Goal: Information Seeking & Learning: Check status

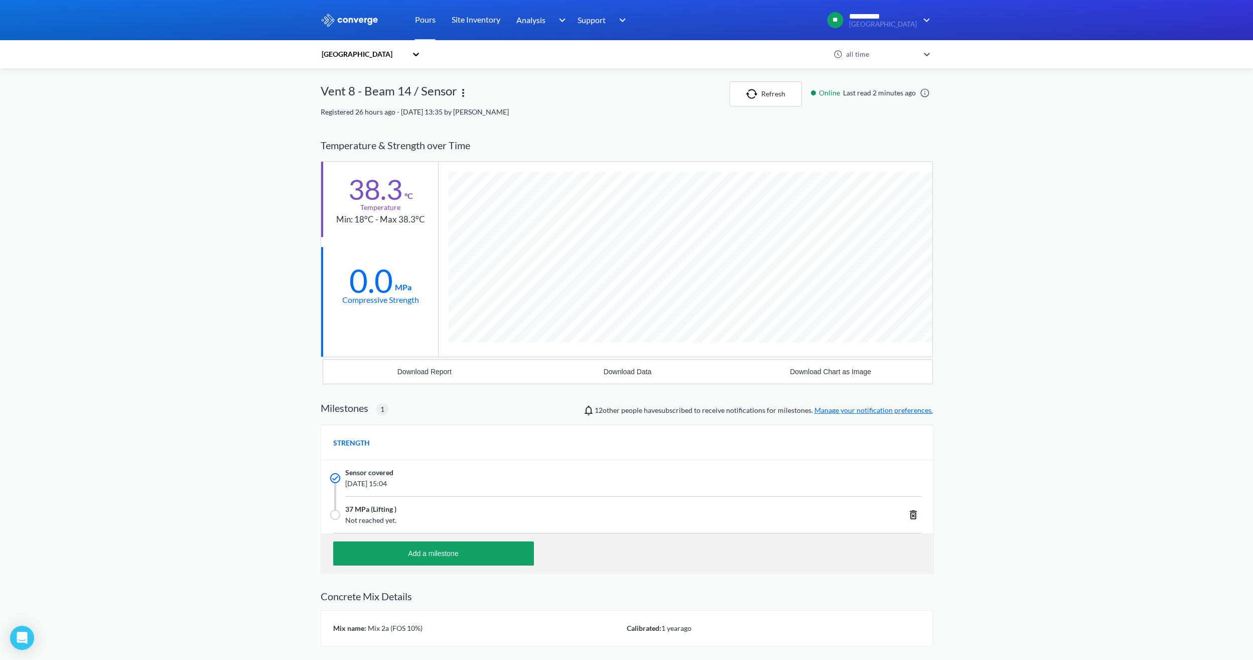
scroll to position [642, 612]
click at [765, 94] on button "Refresh" at bounding box center [766, 93] width 72 height 25
click at [428, 22] on link "Pours" at bounding box center [425, 20] width 21 height 40
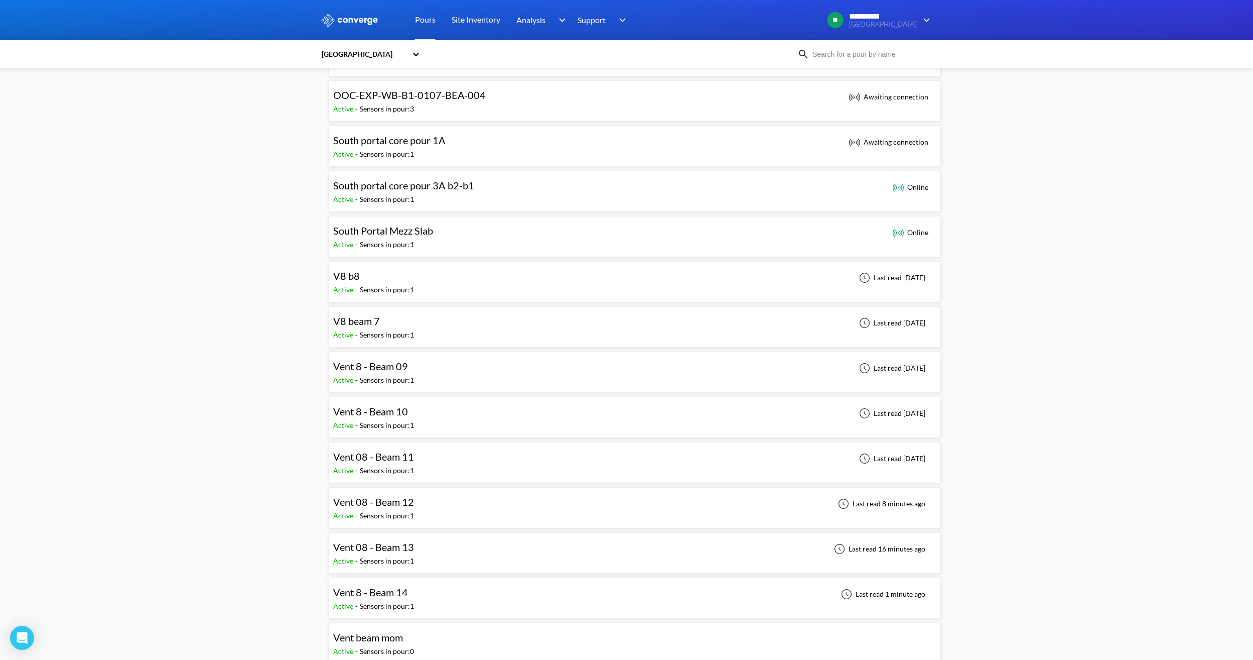
scroll to position [703, 0]
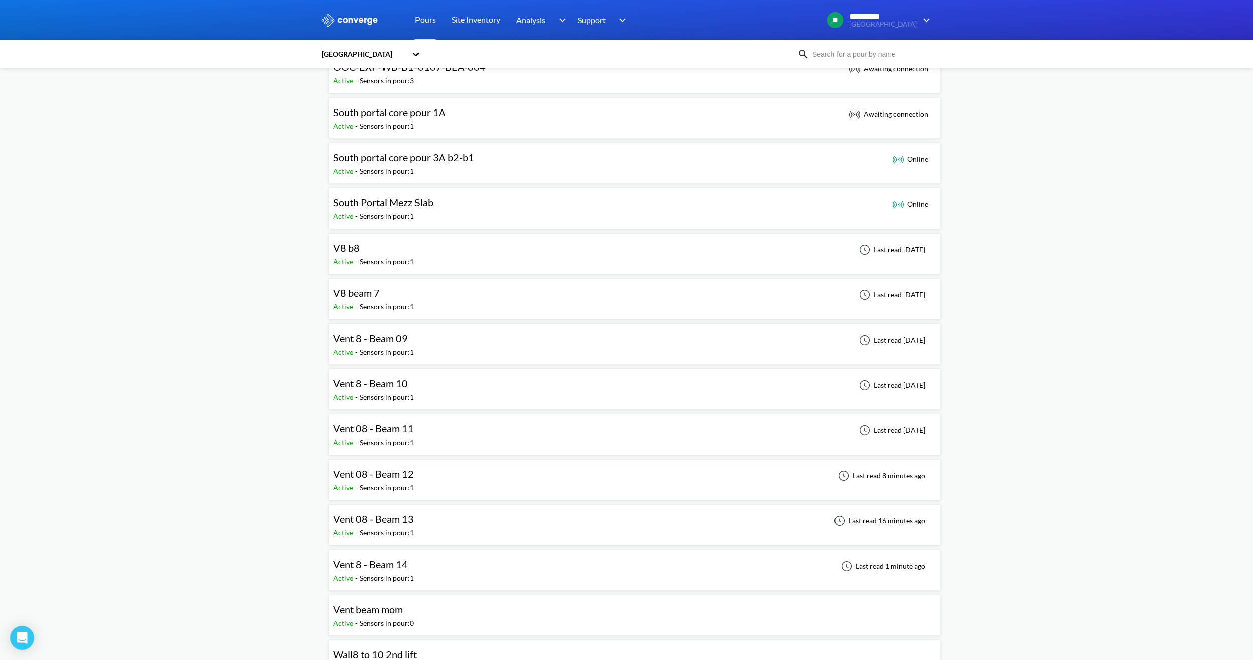
click at [413, 570] on div "Vent 8 - Beam 14" at bounding box center [373, 564] width 81 height 16
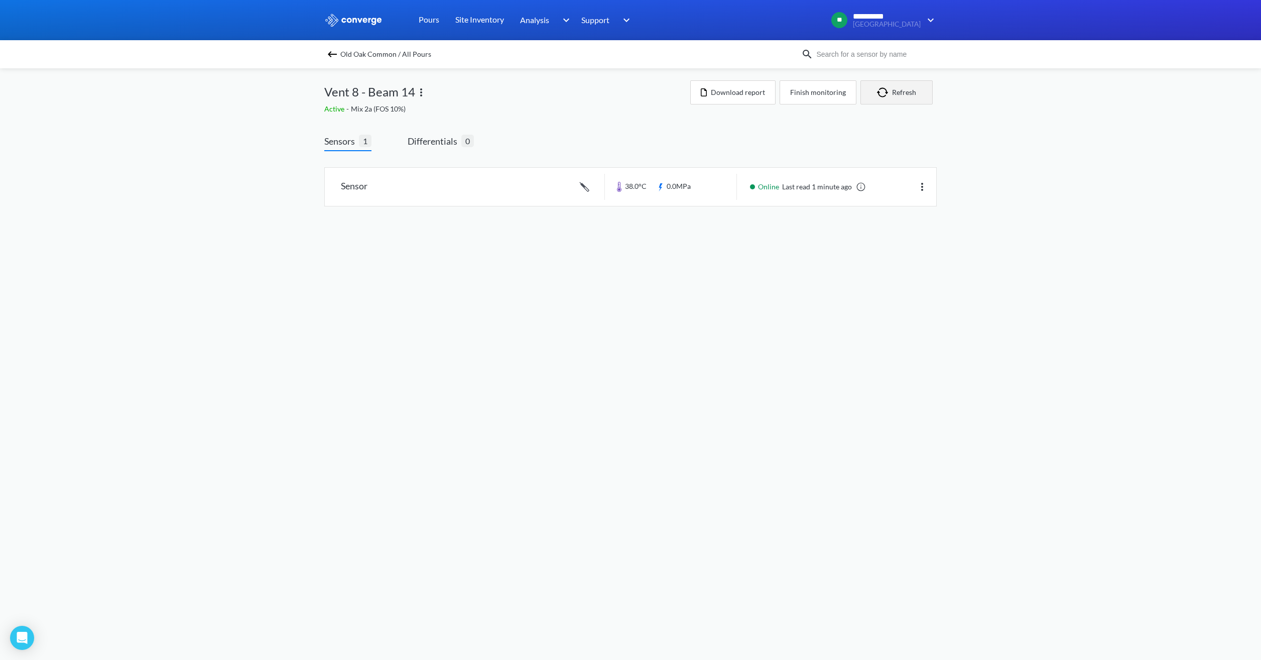
click at [893, 97] on button "Refresh" at bounding box center [896, 92] width 72 height 24
click at [340, 58] on div "Old Oak Common / All Pours" at bounding box center [562, 54] width 477 height 14
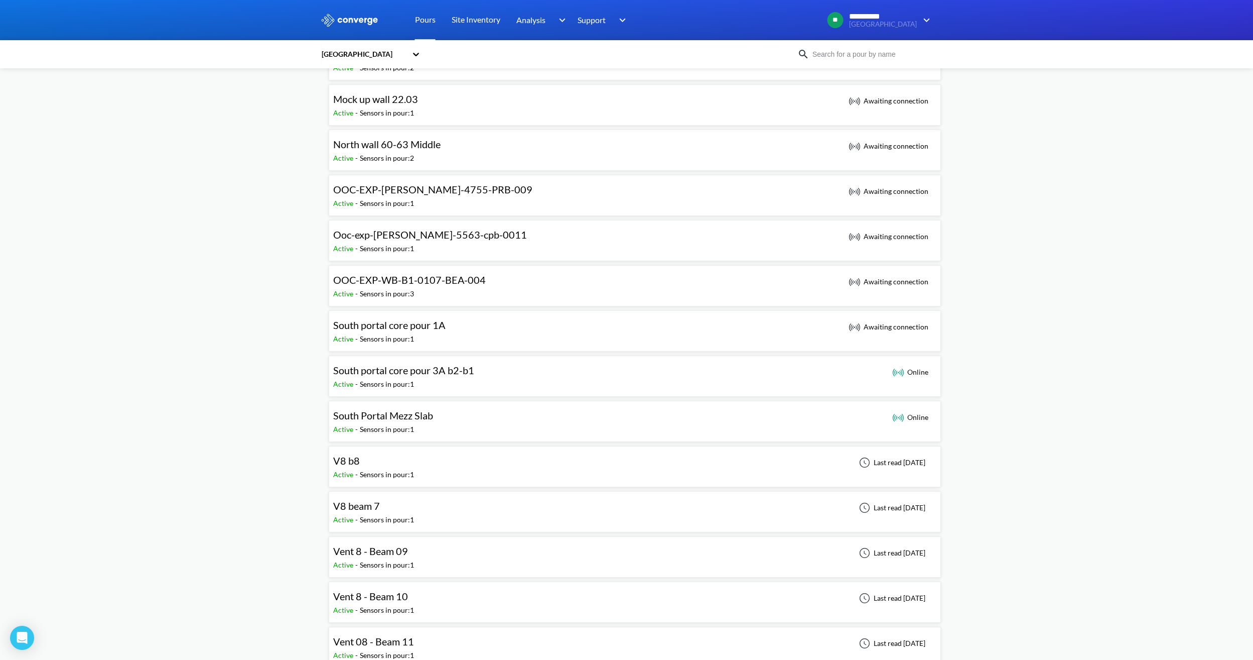
scroll to position [703, 0]
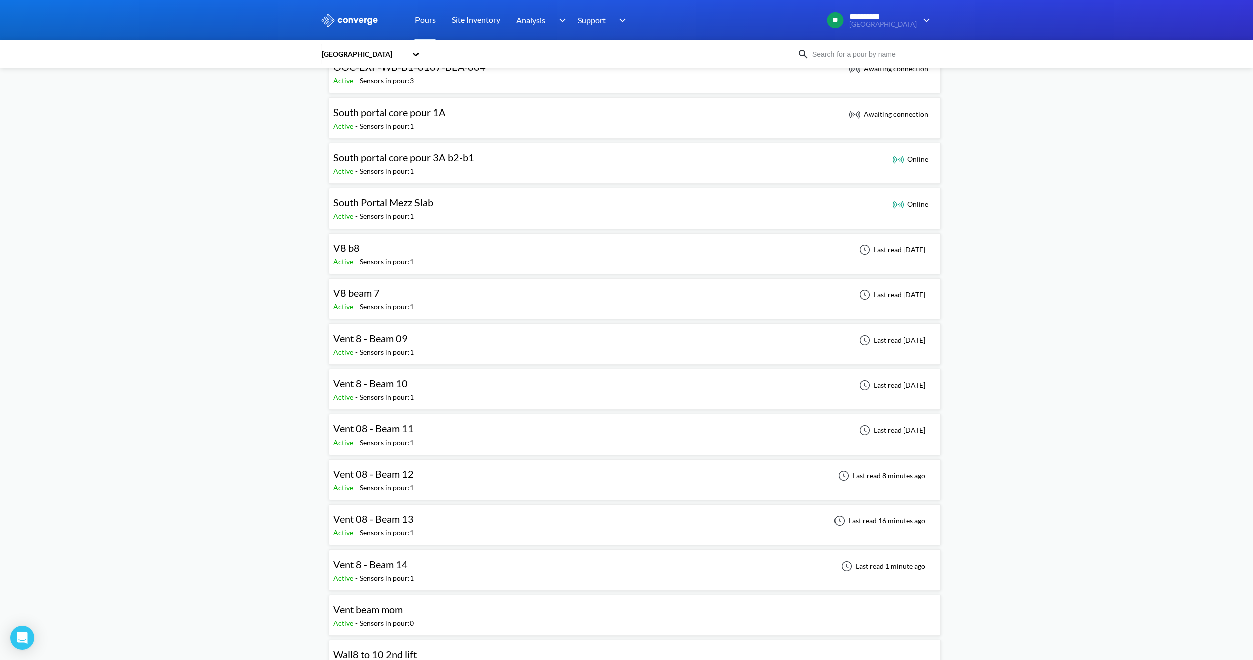
click at [484, 478] on div "Vent 08 - Beam 12 Active - Sensors in pour: 1 Last read 8 minutes ago" at bounding box center [634, 479] width 603 height 32
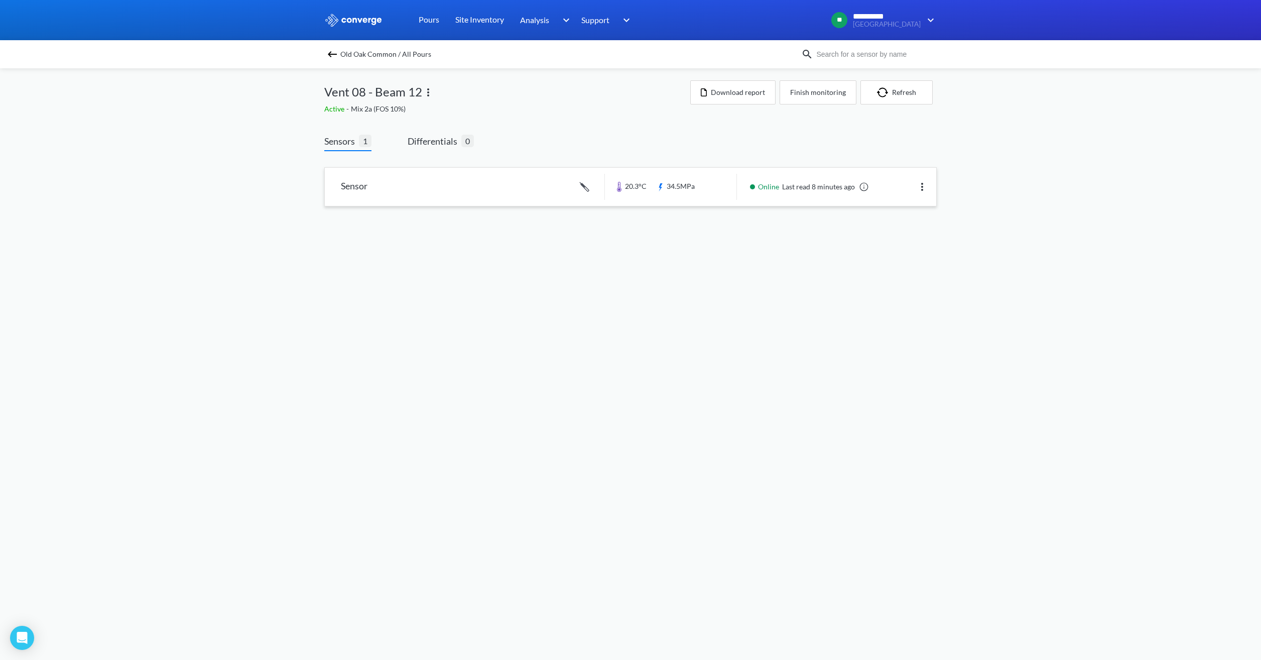
click at [672, 189] on link at bounding box center [630, 187] width 611 height 38
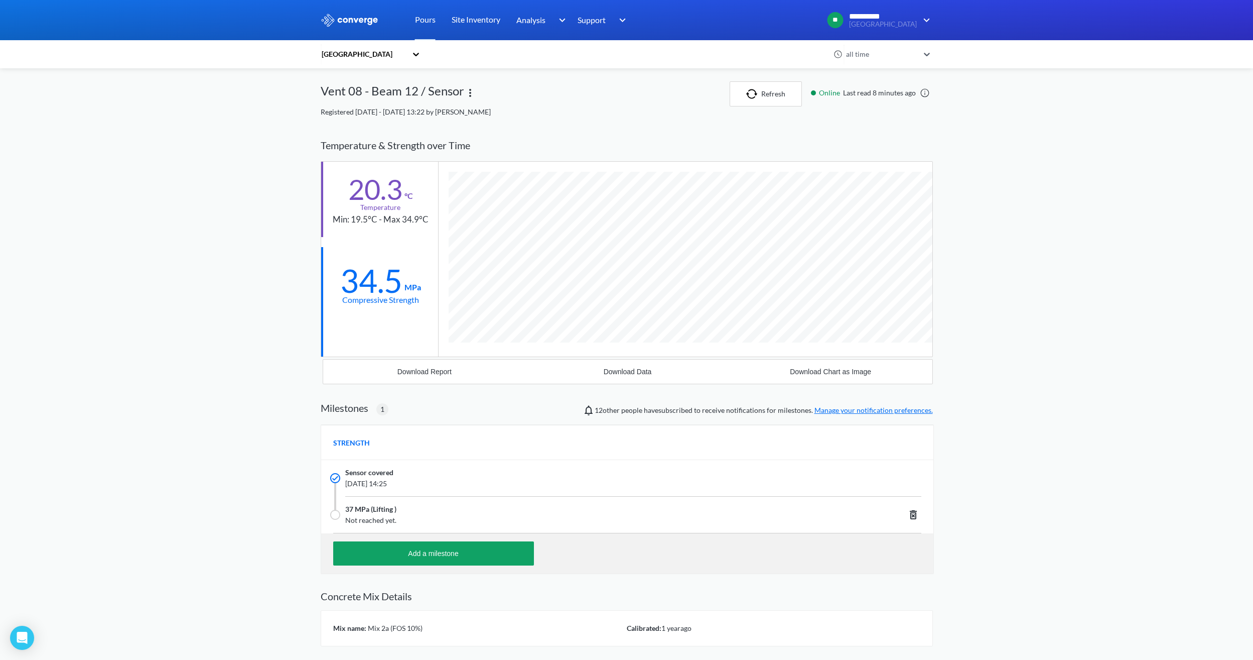
scroll to position [642, 612]
click at [761, 99] on button "Refresh" at bounding box center [766, 93] width 72 height 25
drag, startPoint x: 404, startPoint y: 285, endPoint x: 363, endPoint y: 279, distance: 41.0
click at [363, 279] on div "34.5 MPa" at bounding box center [380, 278] width 81 height 29
drag, startPoint x: 363, startPoint y: 279, endPoint x: 352, endPoint y: 324, distance: 45.9
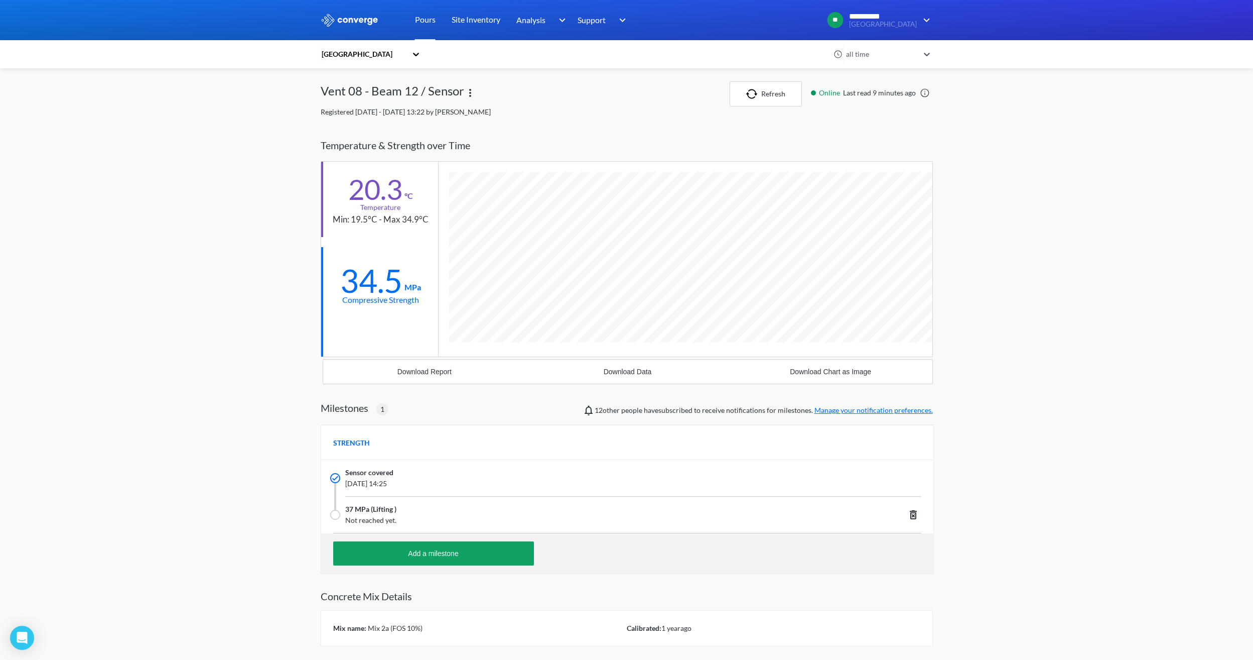
click at [352, 324] on div at bounding box center [379, 339] width 117 height 34
drag, startPoint x: 400, startPoint y: 278, endPoint x: 366, endPoint y: 275, distance: 33.7
click at [366, 275] on div "34.5" at bounding box center [371, 280] width 62 height 25
drag, startPoint x: 366, startPoint y: 275, endPoint x: 356, endPoint y: 345, distance: 71.1
click at [356, 345] on div at bounding box center [379, 339] width 117 height 34
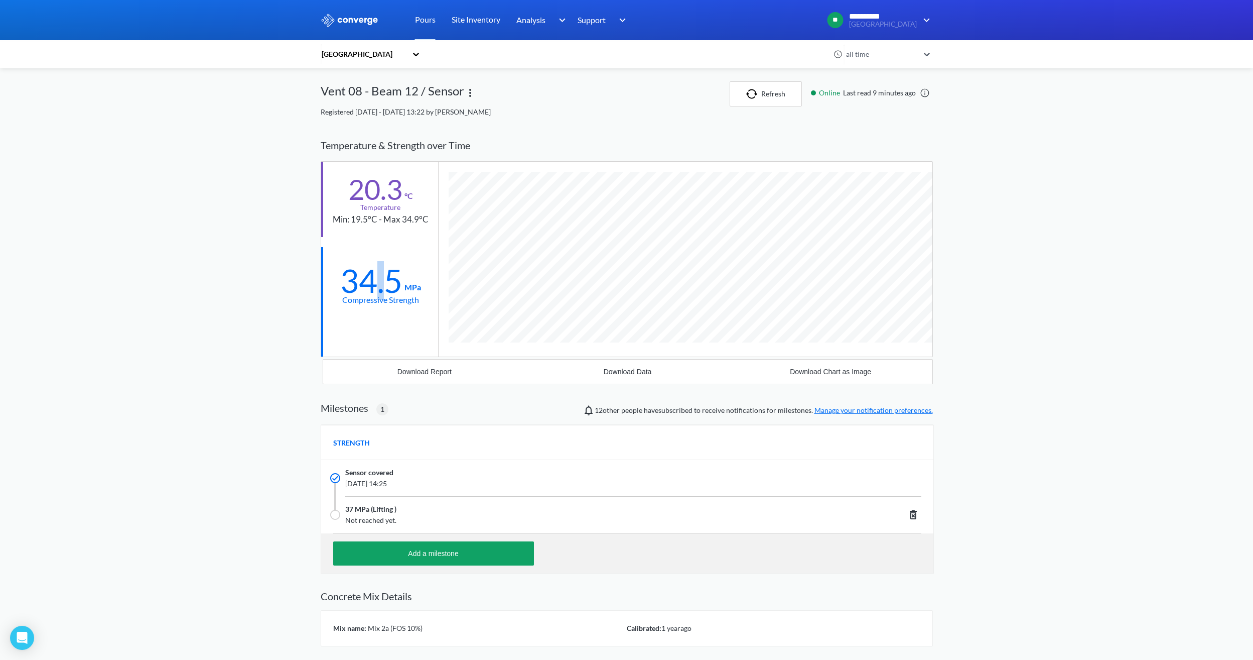
drag, startPoint x: 386, startPoint y: 291, endPoint x: 371, endPoint y: 286, distance: 15.7
click at [373, 288] on div "34.5" at bounding box center [371, 280] width 62 height 25
click at [401, 280] on div "34.5" at bounding box center [371, 280] width 62 height 25
drag, startPoint x: 402, startPoint y: 277, endPoint x: 392, endPoint y: 274, distance: 10.5
click at [392, 274] on div "34.5" at bounding box center [371, 280] width 62 height 25
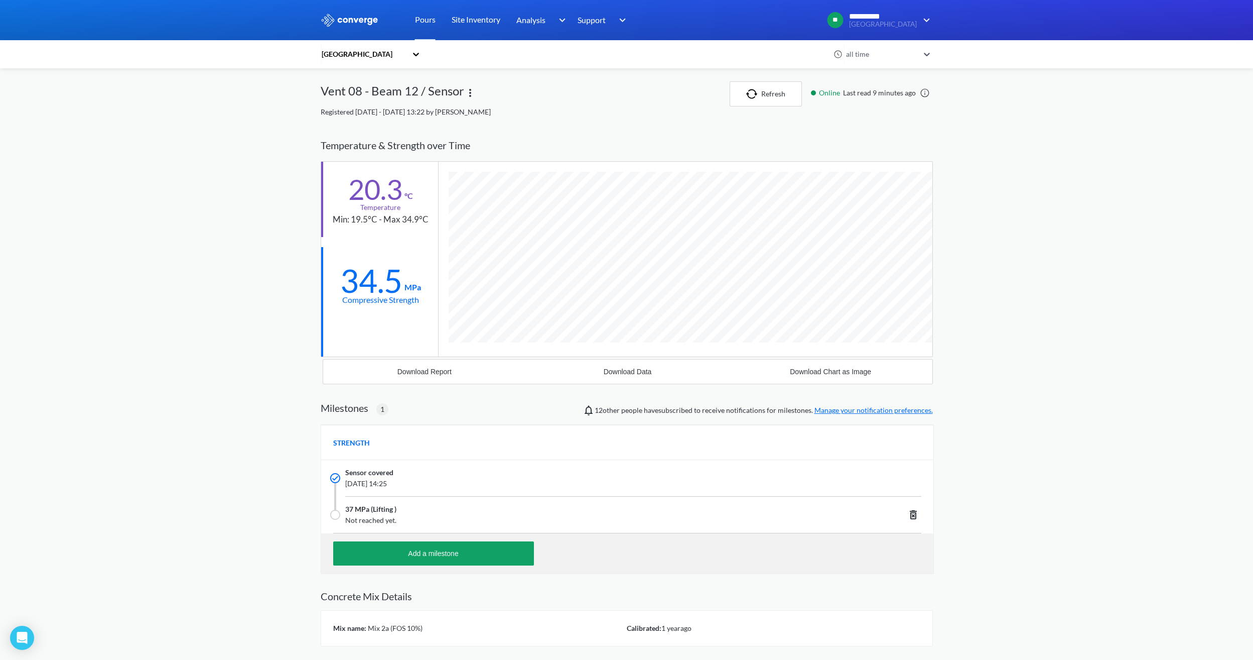
drag, startPoint x: 392, startPoint y: 274, endPoint x: 388, endPoint y: 302, distance: 28.0
click at [388, 302] on div "Compressive Strength" at bounding box center [380, 299] width 77 height 13
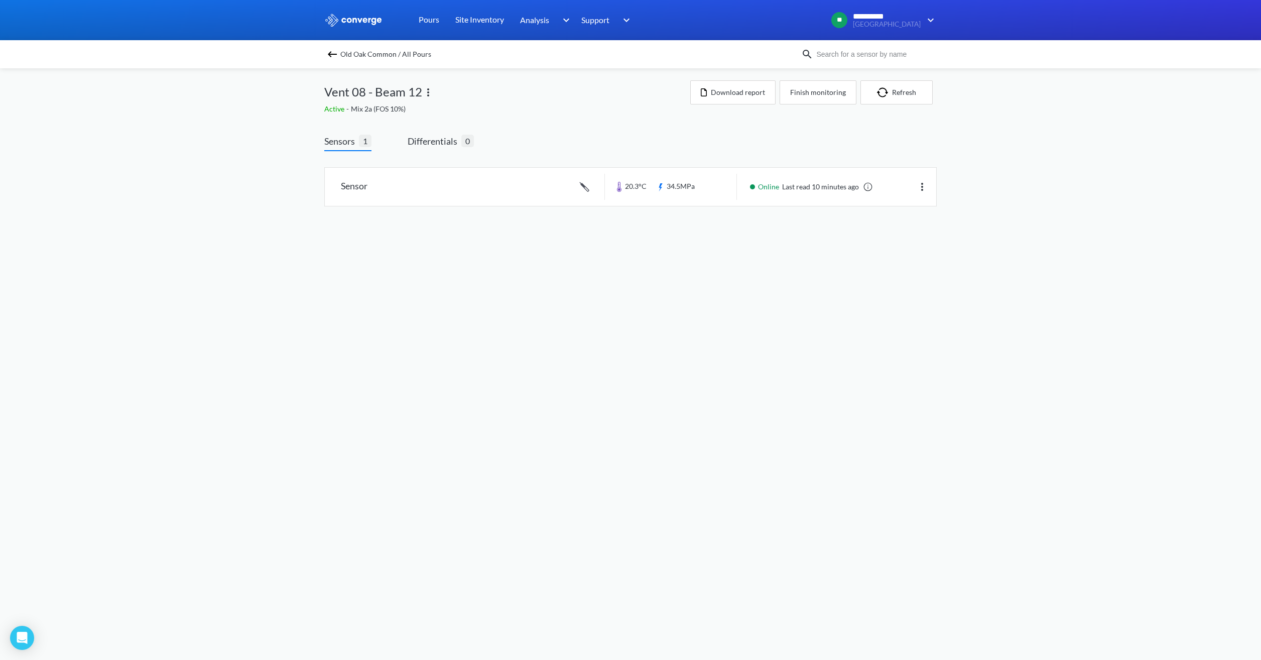
click at [332, 54] on img at bounding box center [332, 54] width 12 height 12
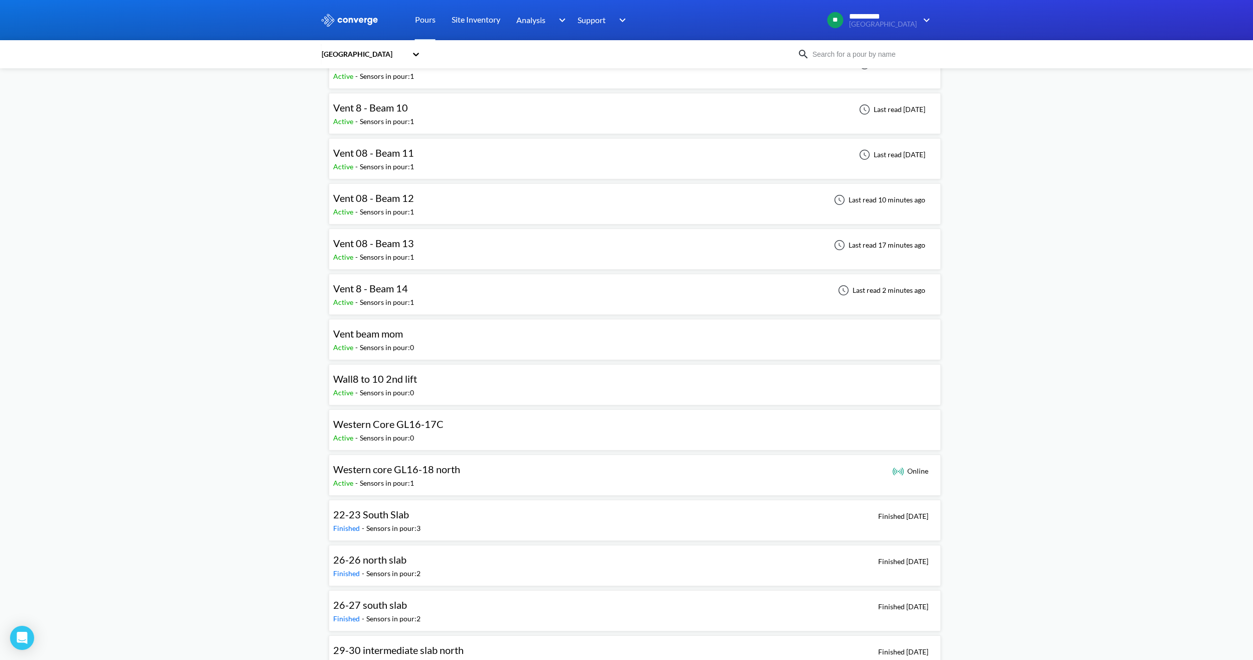
scroll to position [904, 0]
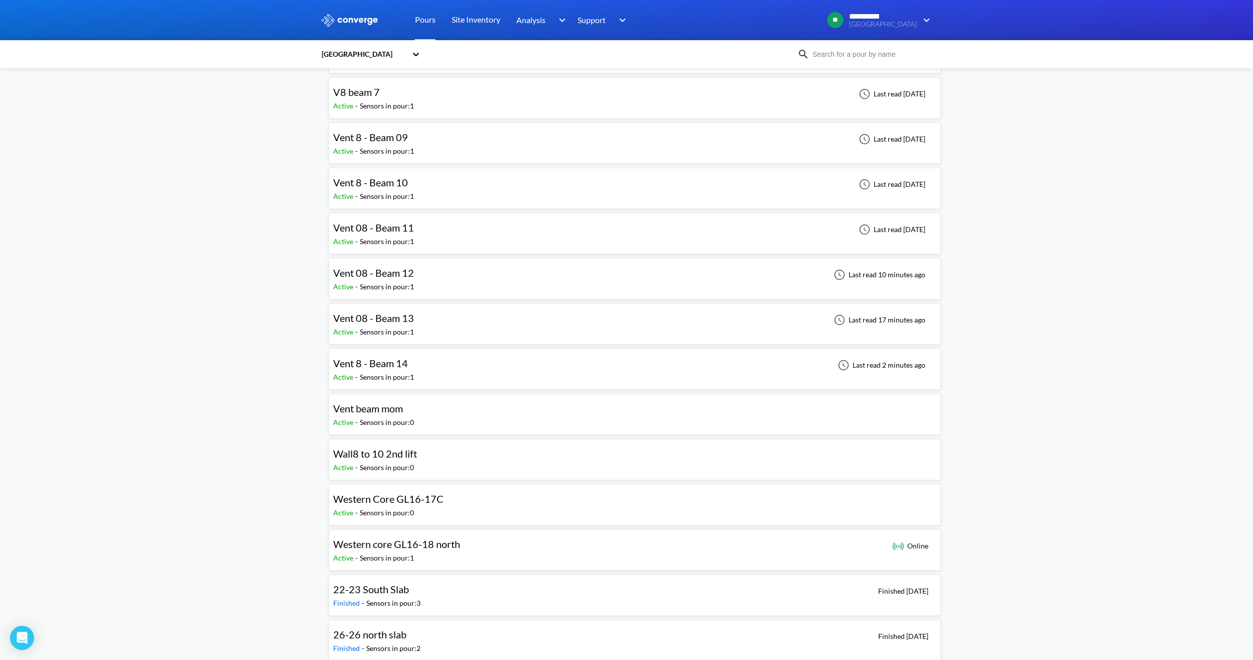
click at [443, 230] on div "Vent 08 - Beam 11 Active - Sensors in pour: 1 Last read [DATE]" at bounding box center [634, 233] width 603 height 32
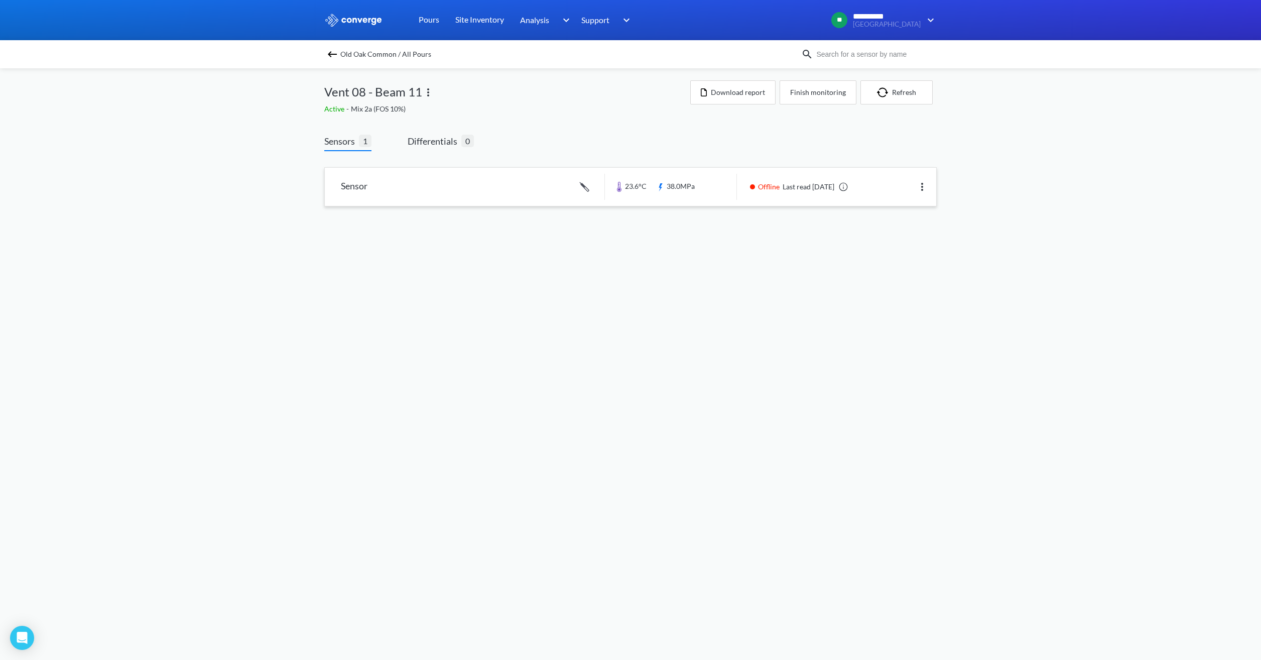
click at [548, 191] on link at bounding box center [630, 187] width 611 height 38
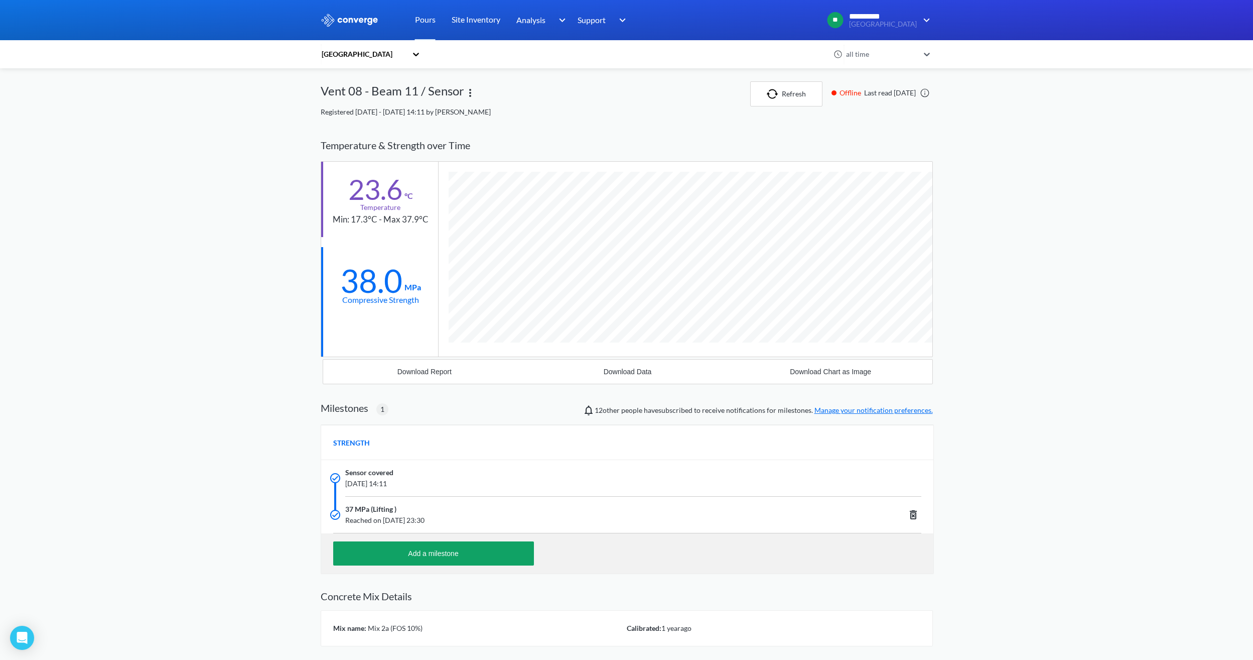
scroll to position [642, 612]
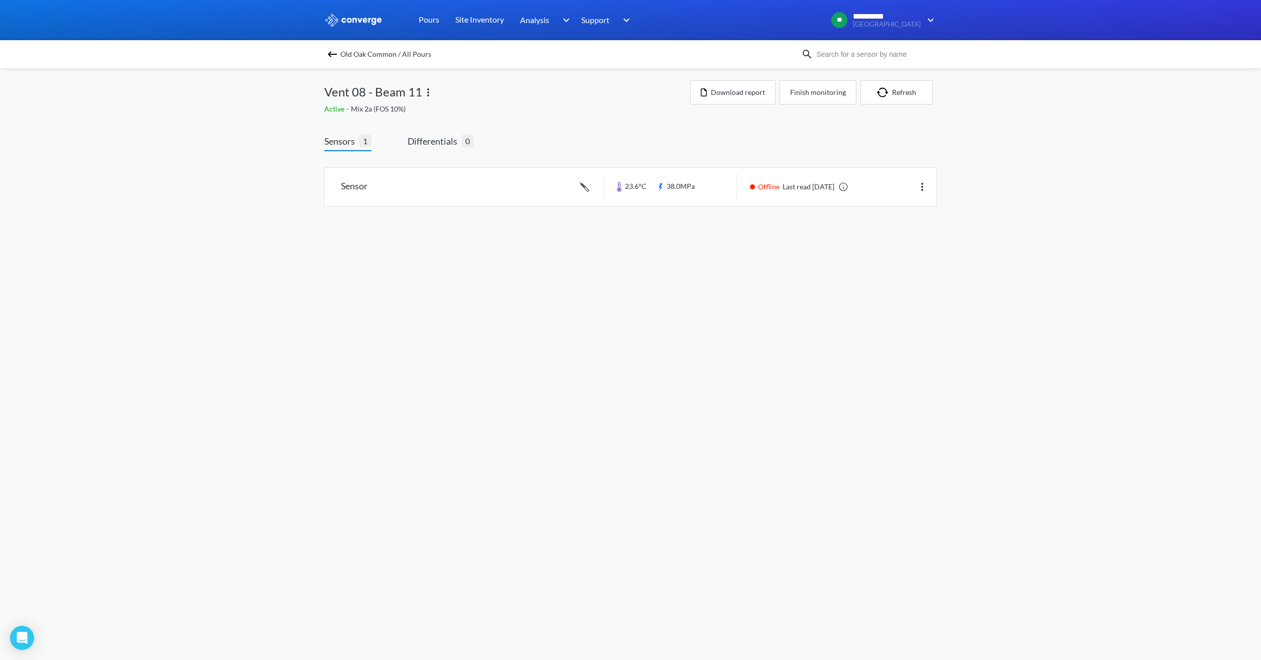
click at [358, 51] on span "Old Oak Common / All Pours" at bounding box center [385, 54] width 91 height 14
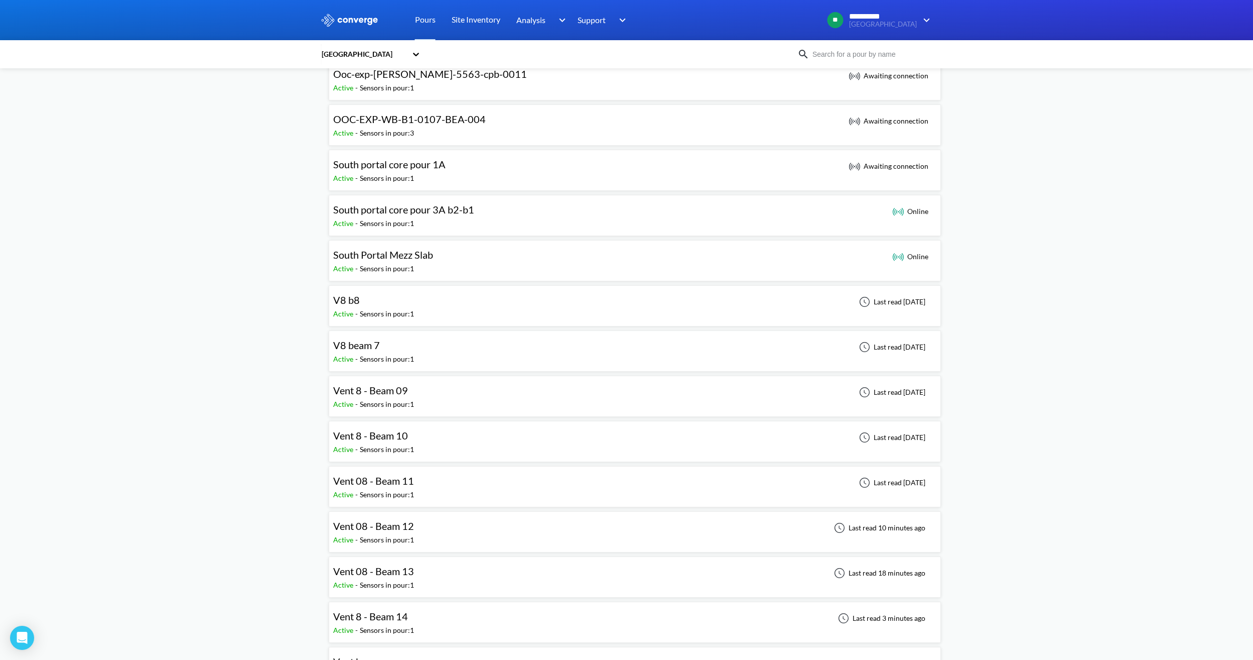
scroll to position [653, 0]
drag, startPoint x: 443, startPoint y: 532, endPoint x: 457, endPoint y: 584, distance: 53.9
click at [443, 532] on div "Vent 08 - Beam 12 Active - Sensors in pour: 1 Last read 10 minutes ago" at bounding box center [634, 530] width 603 height 32
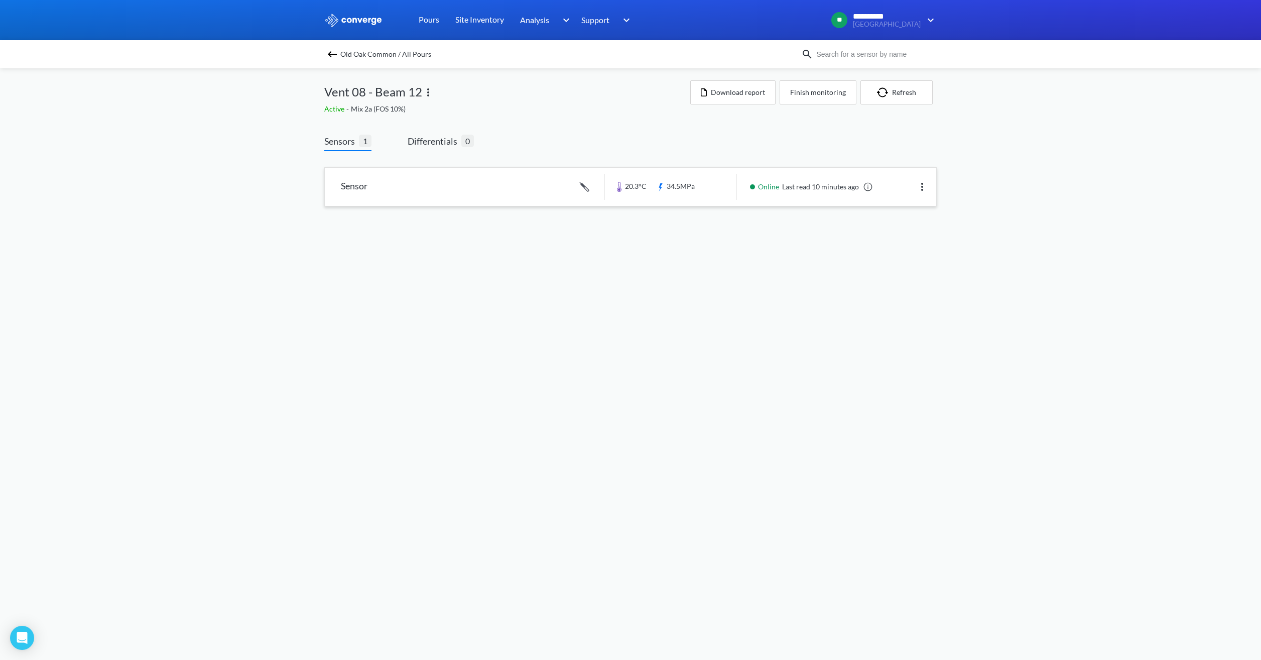
click at [636, 188] on link at bounding box center [630, 187] width 611 height 38
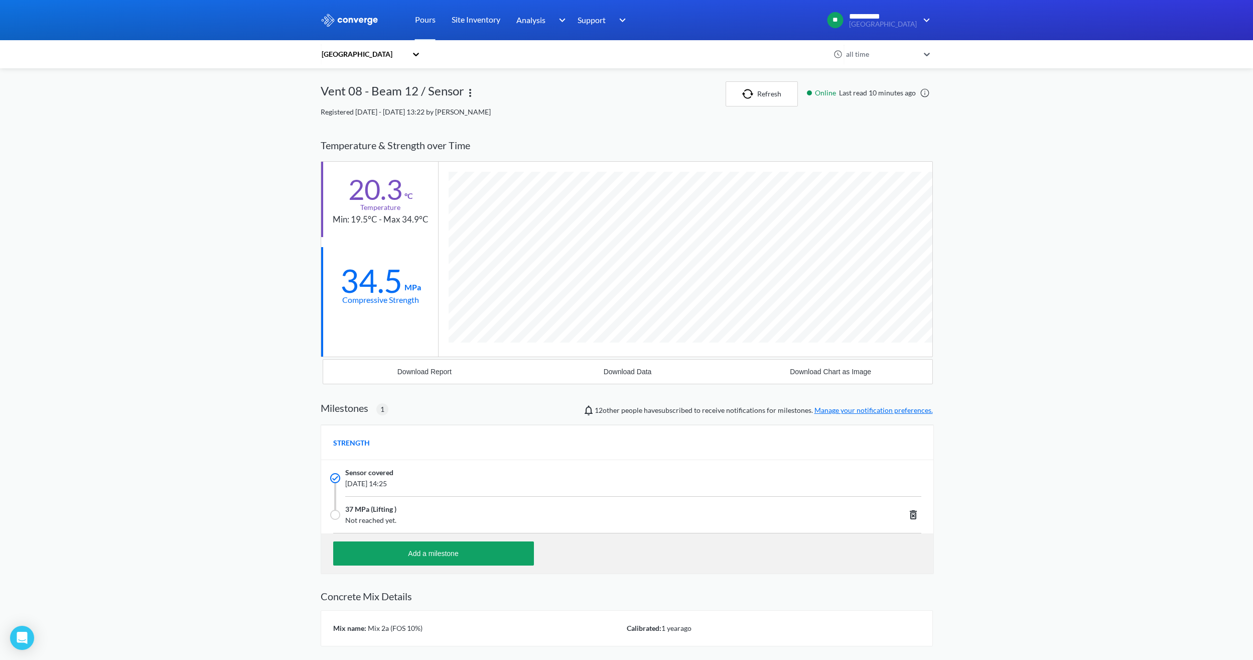
scroll to position [642, 612]
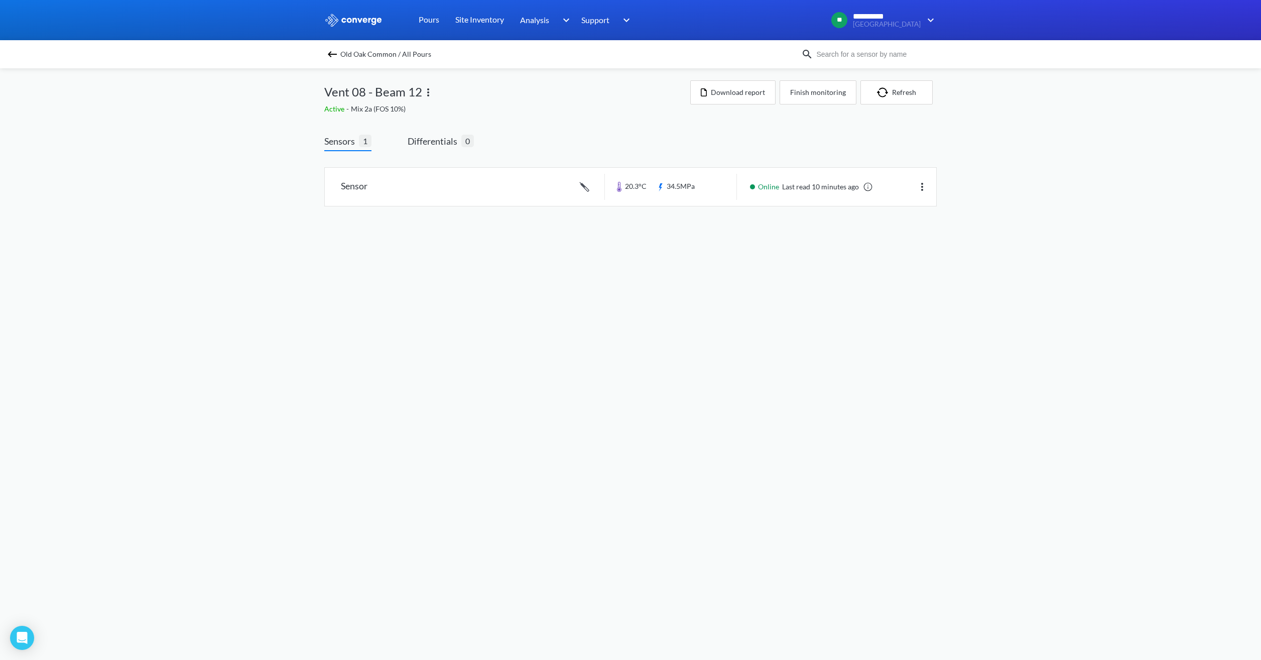
click at [347, 52] on span "Old Oak Common / All Pours" at bounding box center [385, 54] width 91 height 14
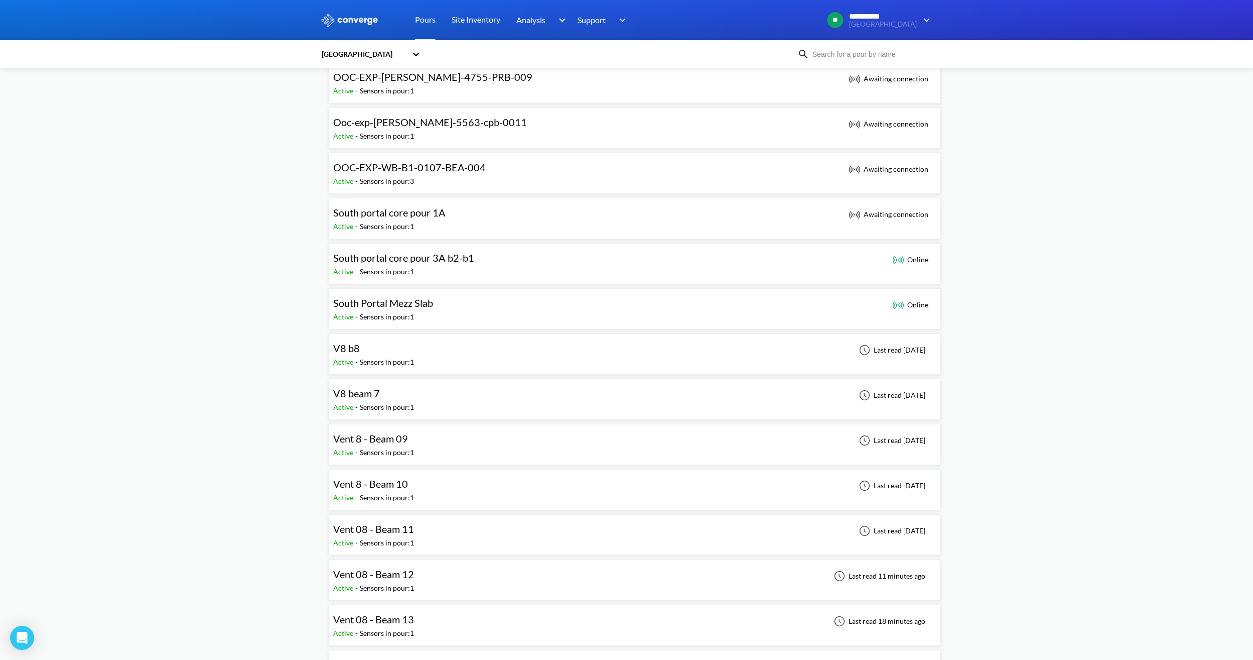
scroll to position [954, 0]
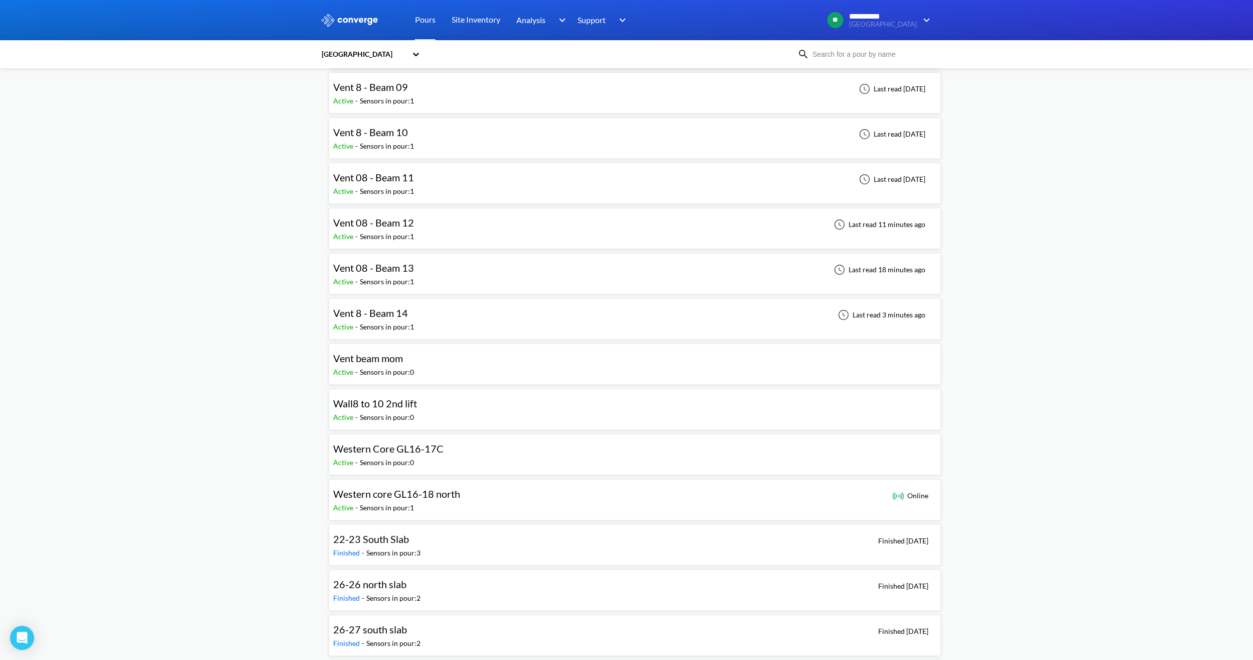
click at [418, 189] on div "Active - Sensors in pour: 1" at bounding box center [376, 191] width 86 height 11
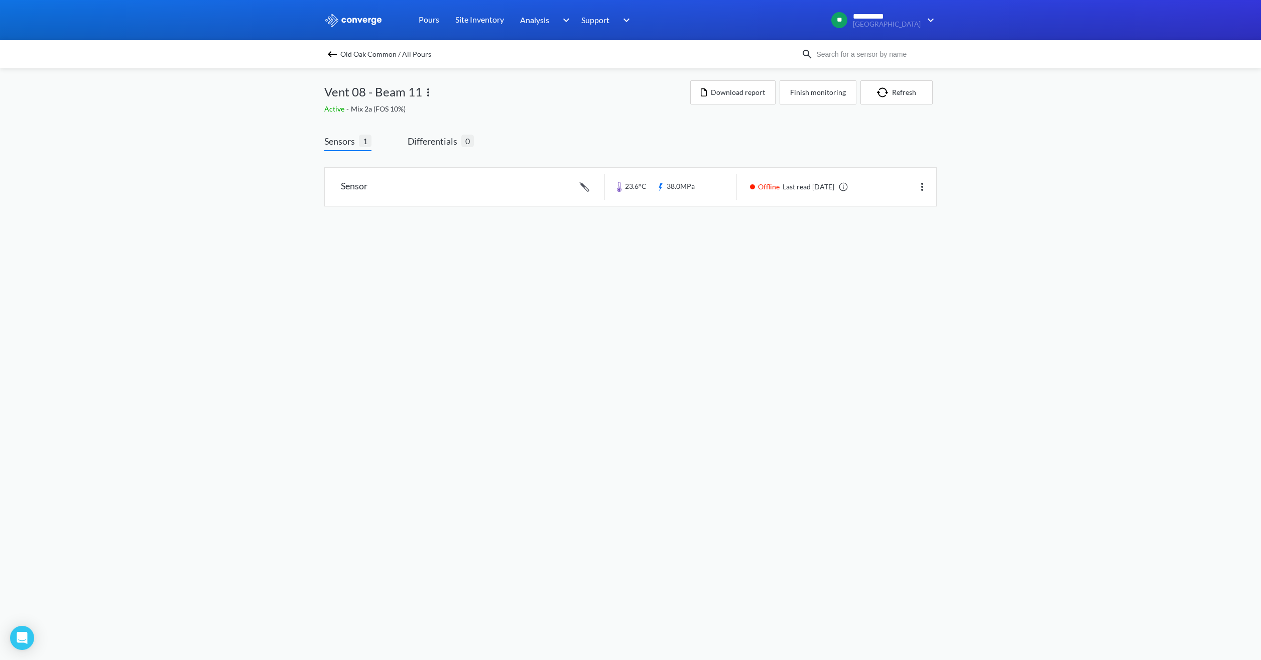
click at [328, 59] on img at bounding box center [332, 54] width 12 height 12
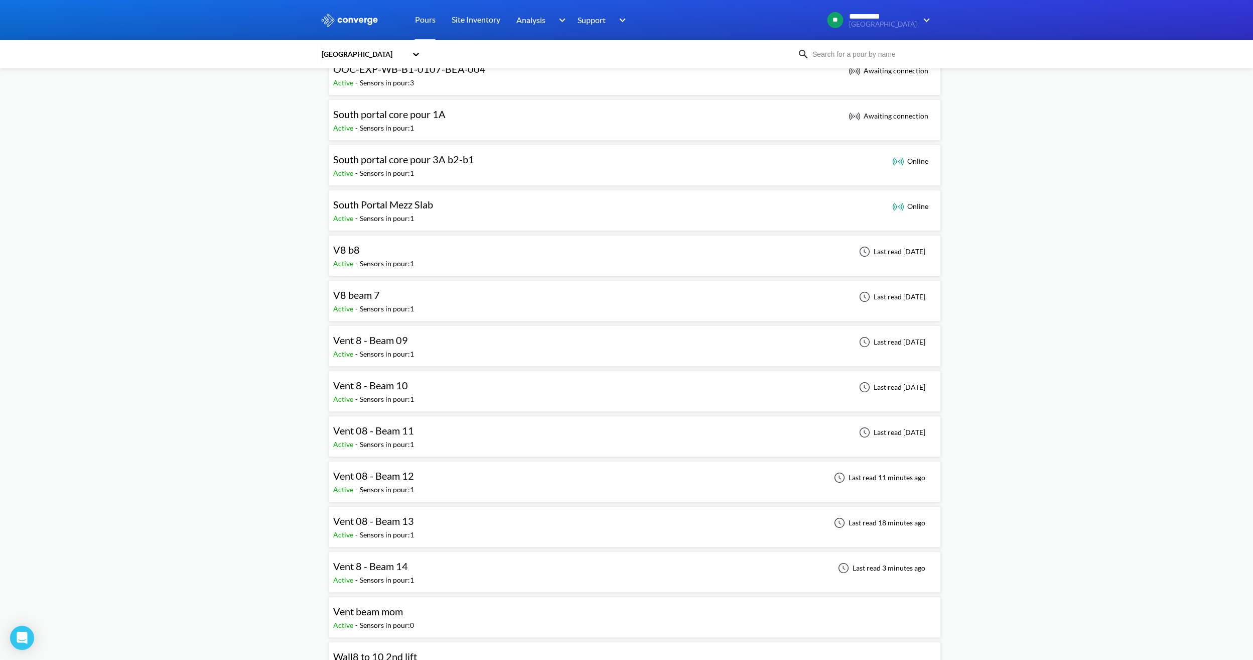
scroll to position [703, 0]
click at [431, 383] on div "Vent 8 - Beam 10 Active - Sensors in pour: 1 Last read [DATE]" at bounding box center [634, 389] width 603 height 32
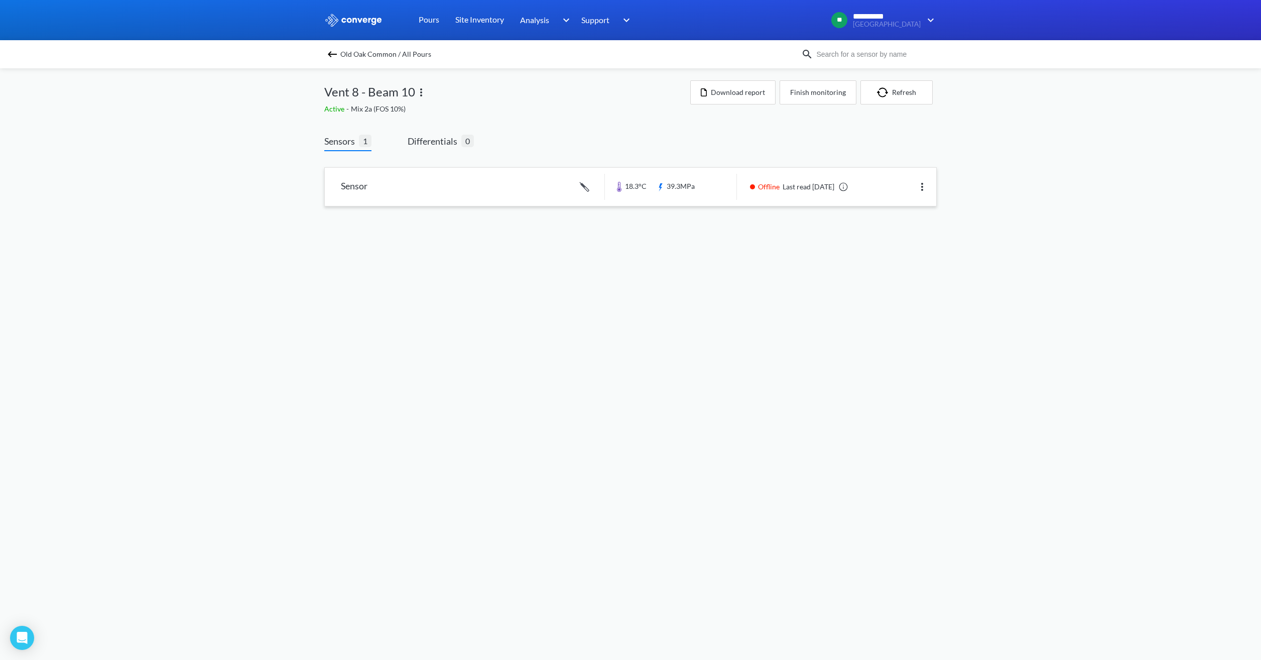
click at [654, 179] on link at bounding box center [630, 187] width 611 height 38
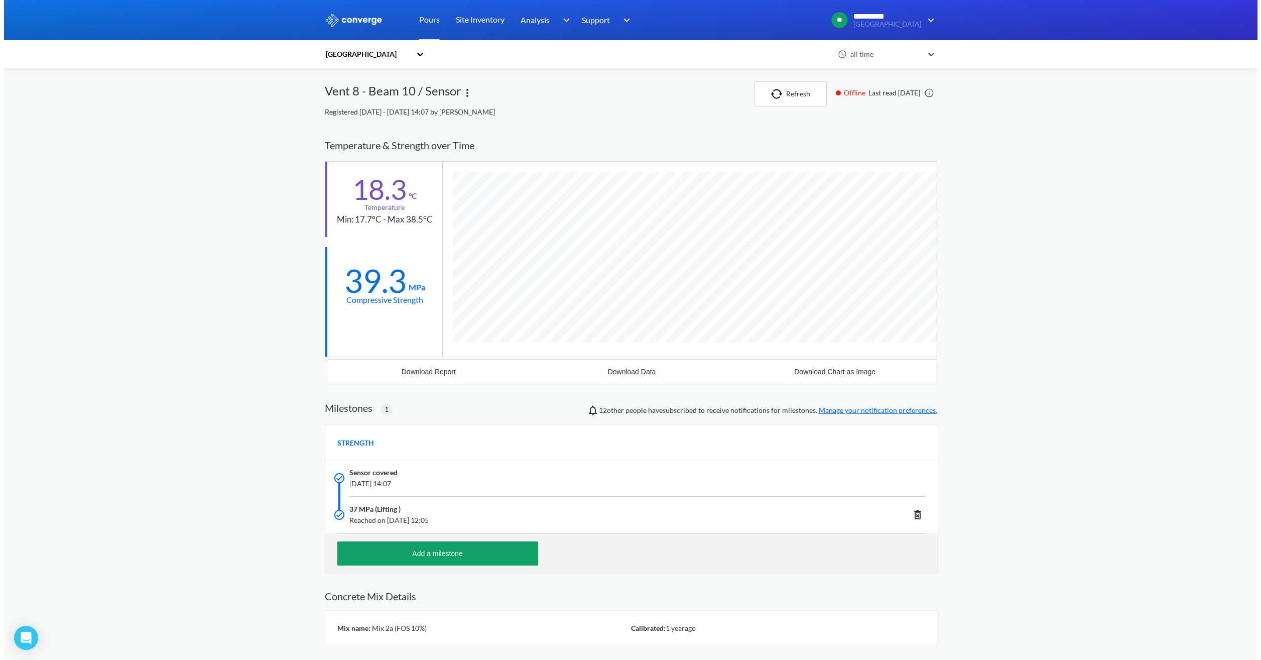
scroll to position [642, 612]
